Goal: Information Seeking & Learning: Understand process/instructions

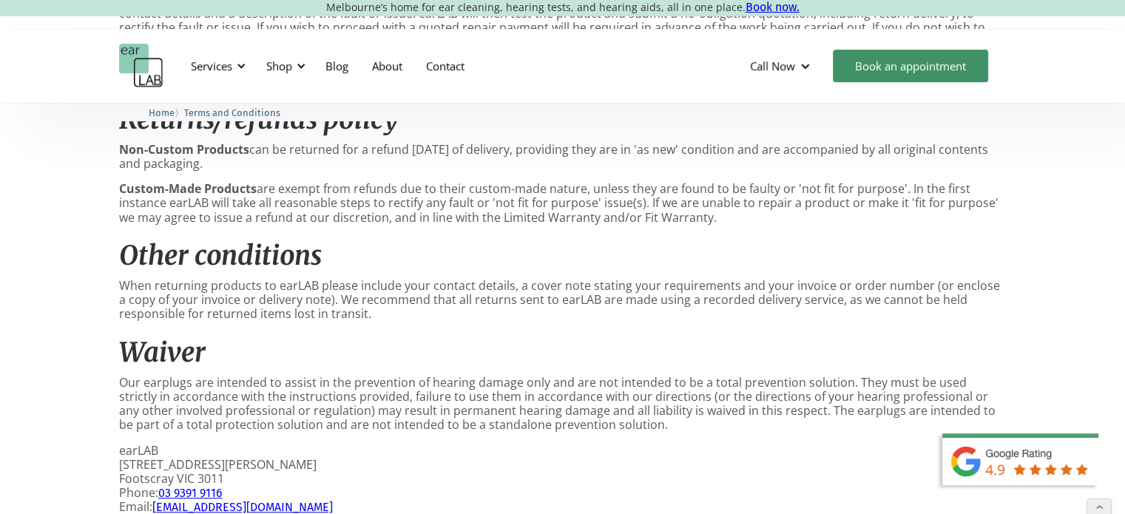
scroll to position [826, 0]
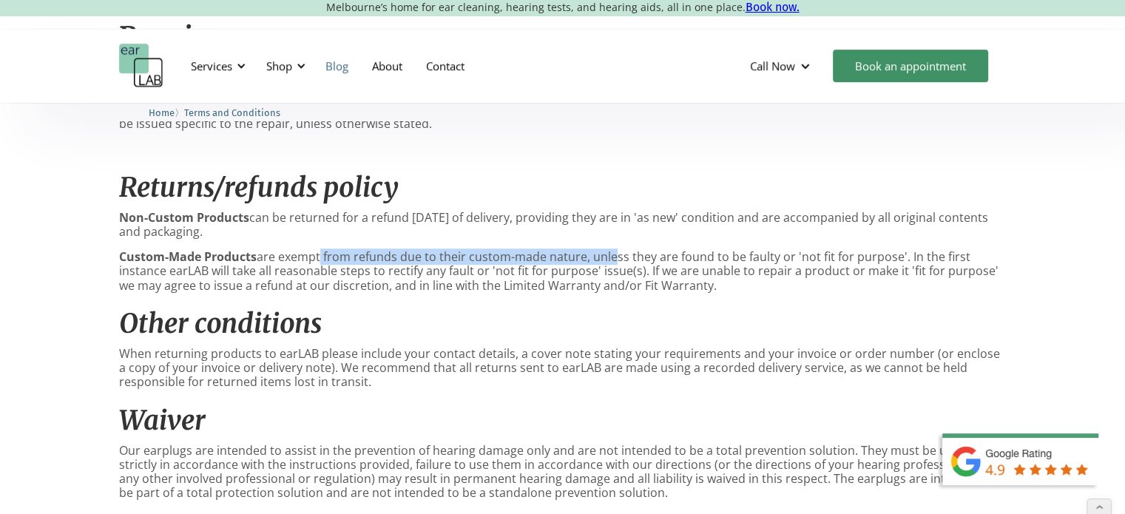
drag, startPoint x: 317, startPoint y: 257, endPoint x: 352, endPoint y: 67, distance: 192.7
click at [610, 255] on p "Custom-Made Products are exempt from refunds due to their custom-made nature, u…" at bounding box center [563, 271] width 888 height 43
click at [598, 205] on div "Warranty on ACS products We want you to be completely satisfied with your purch…" at bounding box center [563, 125] width 888 height 1079
click at [695, 285] on p "Custom-Made Products are exempt from refunds due to their custom-made nature, u…" at bounding box center [563, 271] width 888 height 43
drag, startPoint x: 563, startPoint y: 278, endPoint x: 560, endPoint y: 288, distance: 10.1
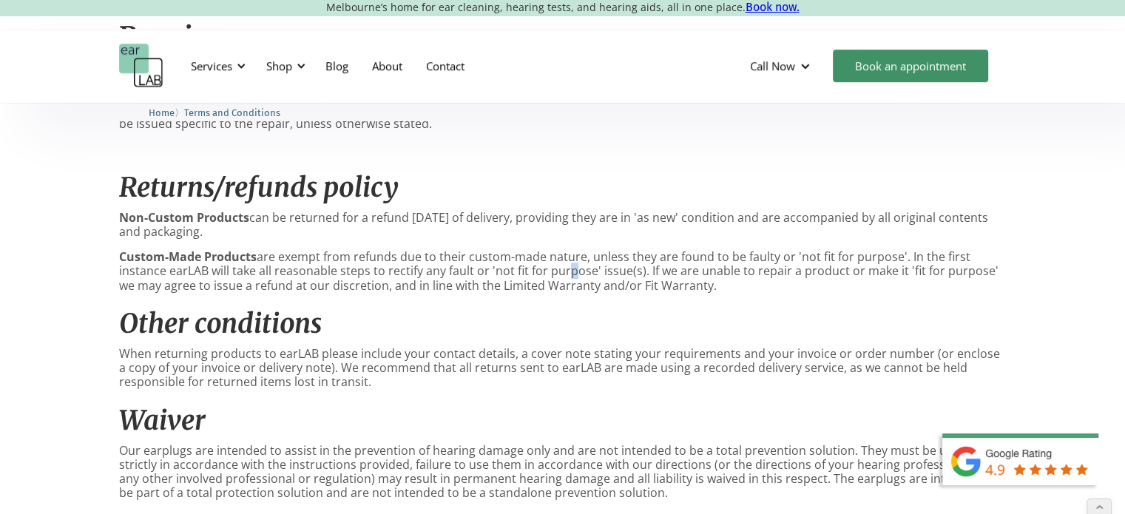
click at [562, 283] on p "Custom-Made Products are exempt from refunds due to their custom-made nature, u…" at bounding box center [563, 271] width 888 height 43
click at [601, 289] on p "Custom-Made Products are exempt from refunds due to their custom-made nature, u…" at bounding box center [563, 271] width 888 height 43
drag, startPoint x: 656, startPoint y: 268, endPoint x: 780, endPoint y: 283, distance: 125.3
click at [778, 283] on p "Custom-Made Products are exempt from refunds due to their custom-made nature, u…" at bounding box center [563, 271] width 888 height 43
click at [852, 290] on p "Custom-Made Products are exempt from refunds due to their custom-made nature, u…" at bounding box center [563, 271] width 888 height 43
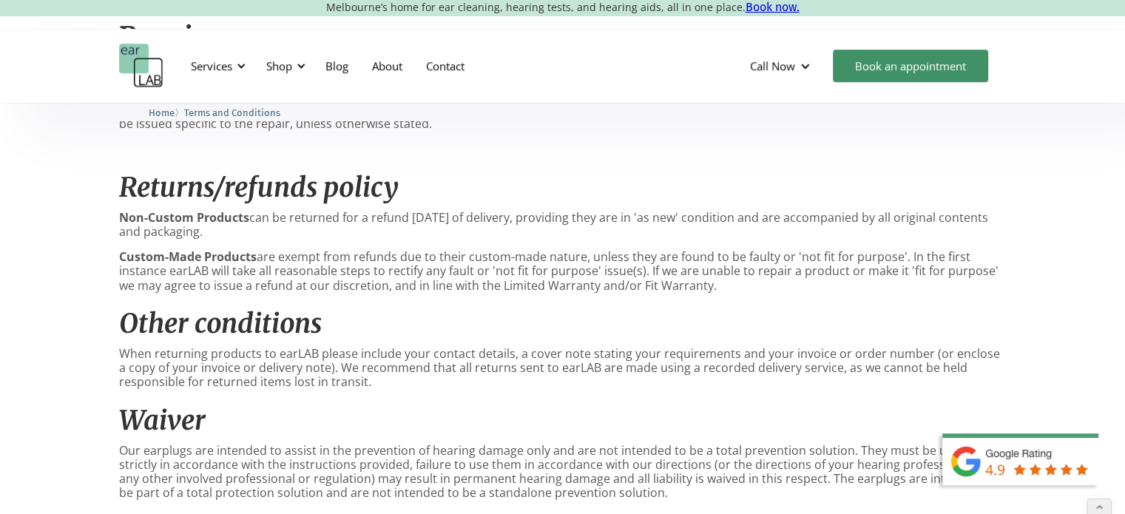
click at [864, 289] on p "Custom-Made Products are exempt from refunds due to their custom-made nature, u…" at bounding box center [563, 271] width 888 height 43
click at [537, 300] on div "Warranty on ACS products We want you to be completely satisfied with your purch…" at bounding box center [563, 125] width 888 height 1079
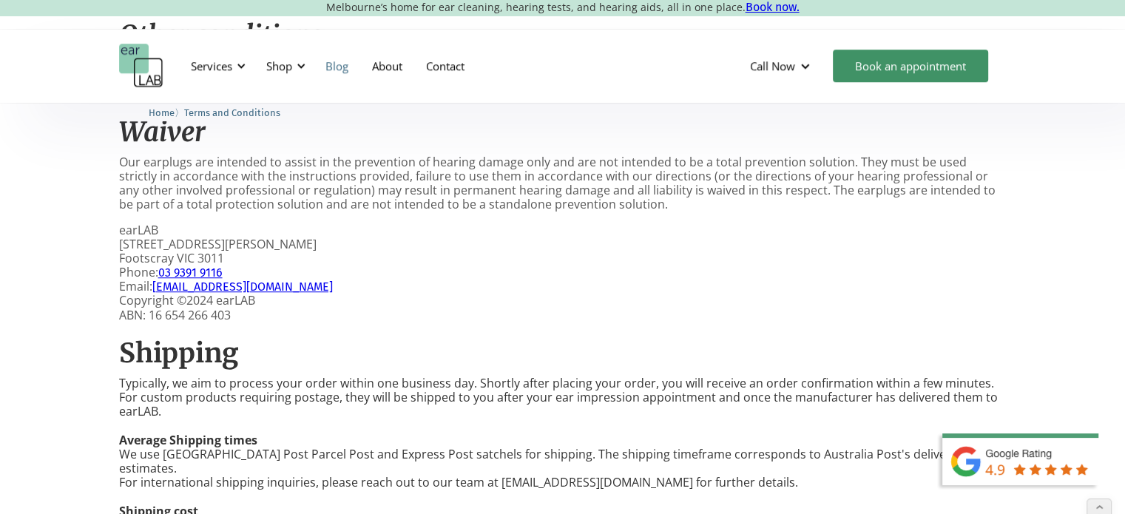
scroll to position [920, 0]
